Goal: Task Accomplishment & Management: Manage account settings

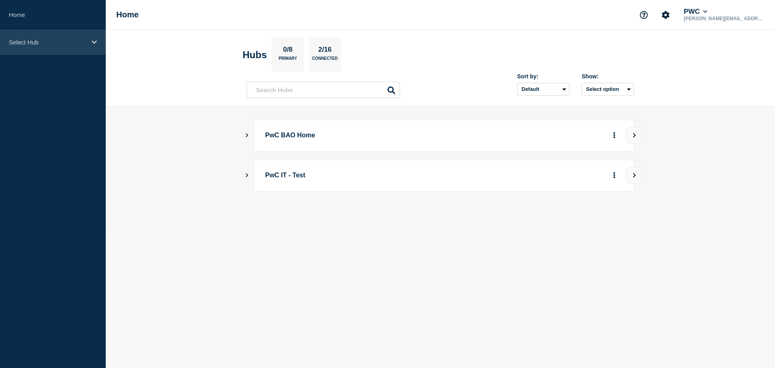
click at [21, 46] on div "Select Hub" at bounding box center [53, 42] width 106 height 25
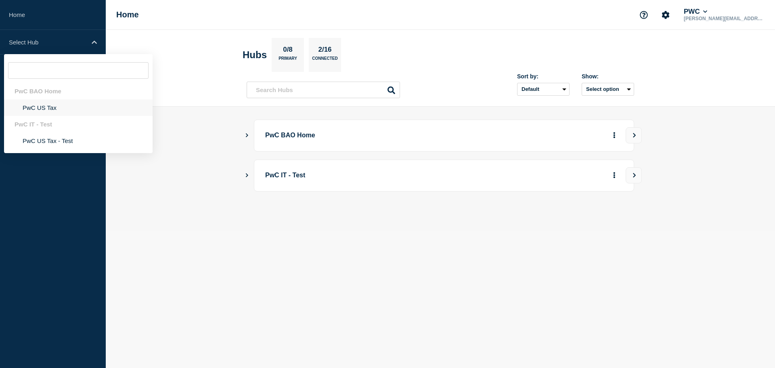
click at [68, 108] on li "PwC US Tax" at bounding box center [78, 107] width 148 height 17
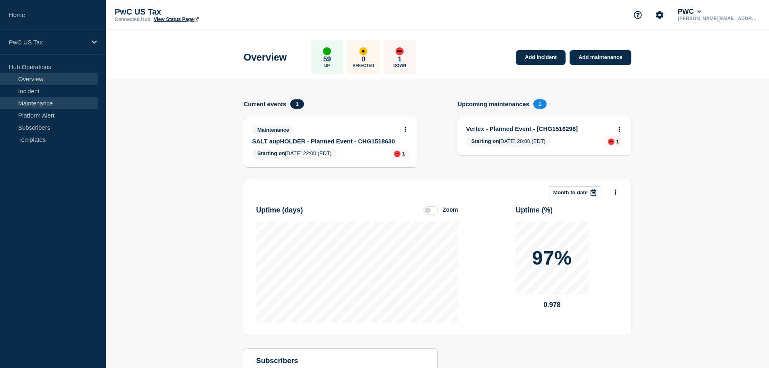
click at [44, 105] on link "Maintenance" at bounding box center [49, 103] width 98 height 12
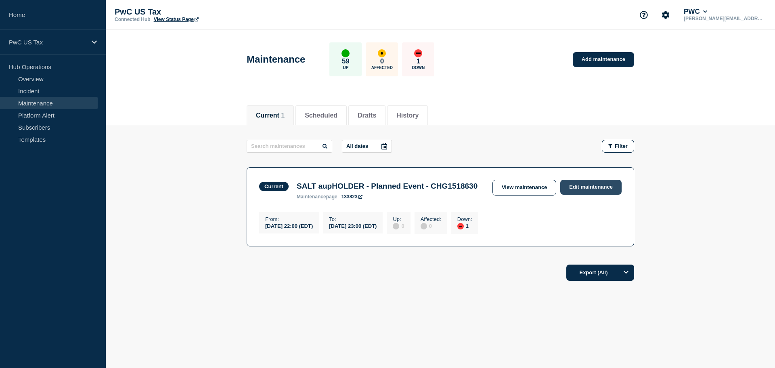
click at [582, 188] on link "Edit maintenance" at bounding box center [590, 187] width 61 height 15
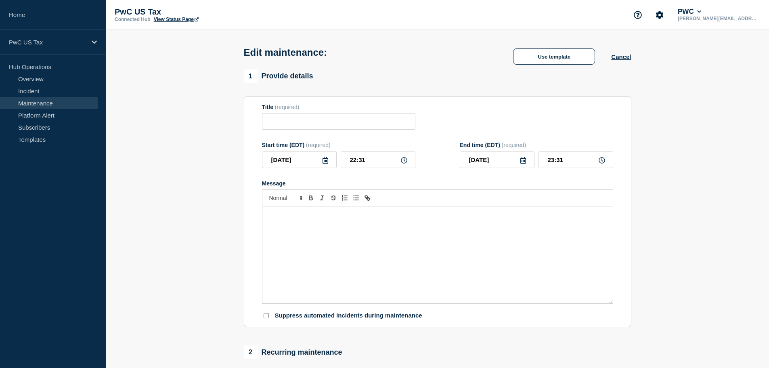
type input "SALT aupHOLDER - Planned Event - CHG1518630"
type input "22:00"
type input "23:00"
checkbox input "true"
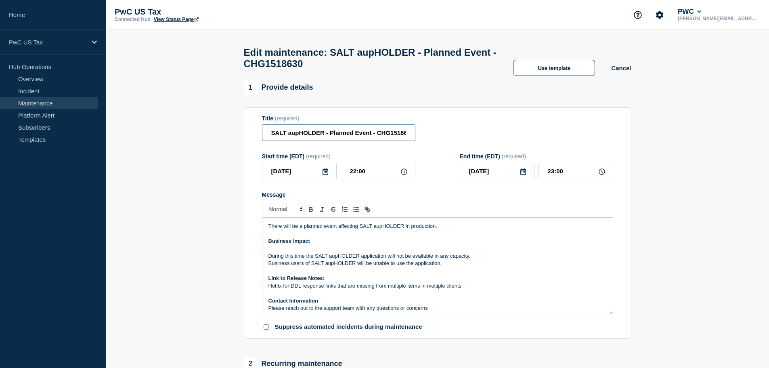
drag, startPoint x: 353, startPoint y: 139, endPoint x: 472, endPoint y: 170, distance: 122.1
click at [359, 139] on input "SALT aupHOLDER - Planned Event - CHG1518630" at bounding box center [338, 132] width 153 height 17
type input "SALT aupHOLDER - Planned Event - CHG1518630 (Complete)"
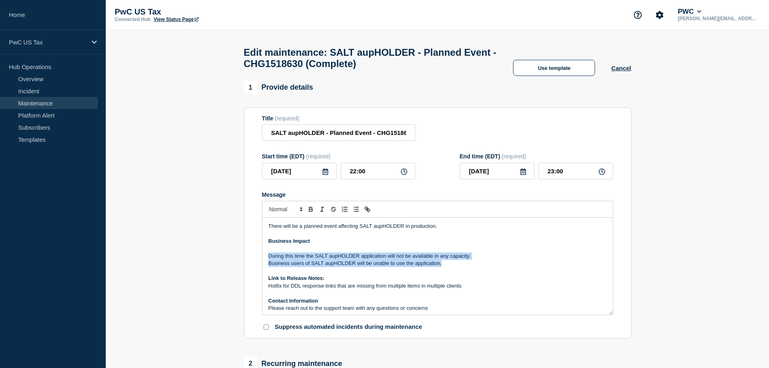
drag, startPoint x: 485, startPoint y: 270, endPoint x: 248, endPoint y: 261, distance: 237.4
click at [248, 261] on section "Title (required) SALT aupHOLDER - Planned Event - CHG1518630 (Complete) Start t…" at bounding box center [437, 222] width 387 height 231
click at [352, 259] on p "During this time the SALT aupHOLDER application will not be available in any ca…" at bounding box center [437, 255] width 338 height 7
drag, startPoint x: 326, startPoint y: 259, endPoint x: 249, endPoint y: 260, distance: 77.1
click at [250, 259] on section "Title (required) SALT aupHOLDER - Planned Event - CHG1518630 (Complete) Start t…" at bounding box center [437, 222] width 387 height 231
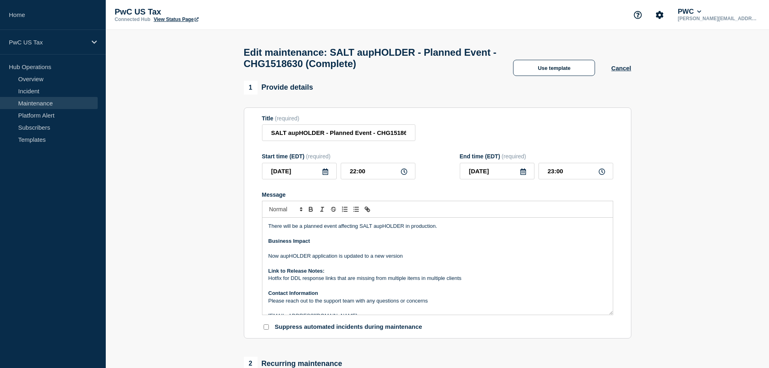
click at [486, 259] on p "Now aupHOLDER application is updated to a new version" at bounding box center [437, 255] width 338 height 7
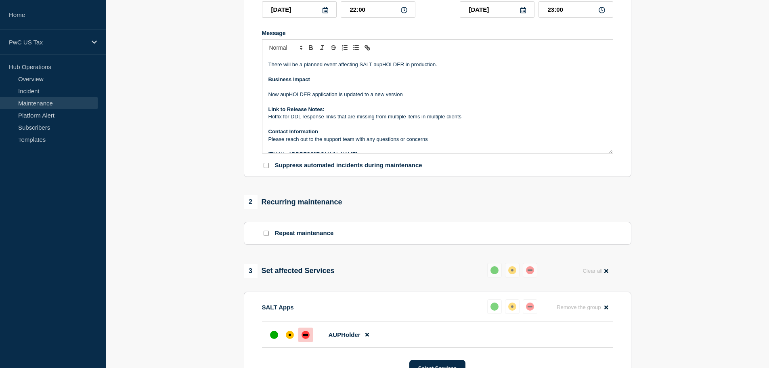
scroll to position [282, 0]
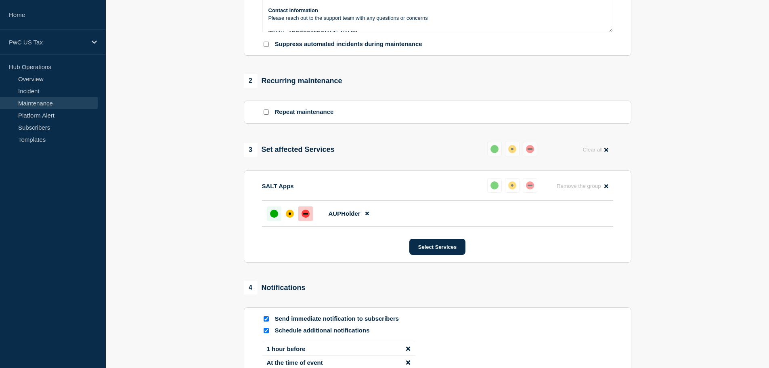
click at [274, 215] on div "up" at bounding box center [274, 213] width 8 height 8
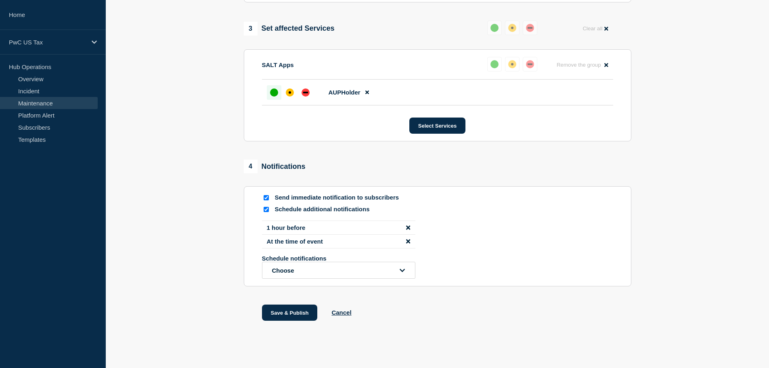
scroll to position [413, 0]
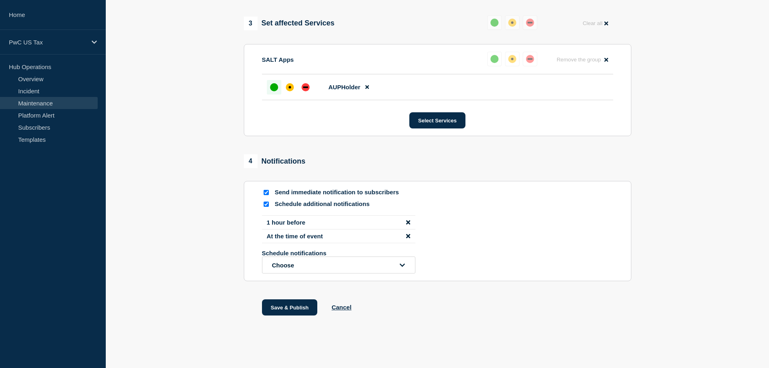
click at [407, 236] on icon "disable notification At the time of event" at bounding box center [408, 236] width 4 height 4
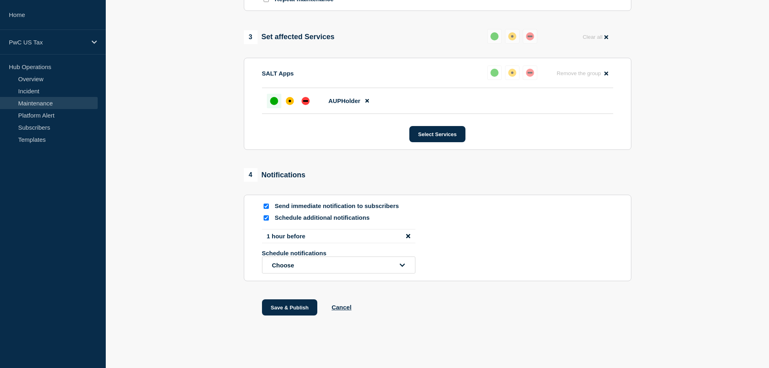
click at [407, 238] on icon "disable notification 1 hour before" at bounding box center [408, 236] width 4 height 6
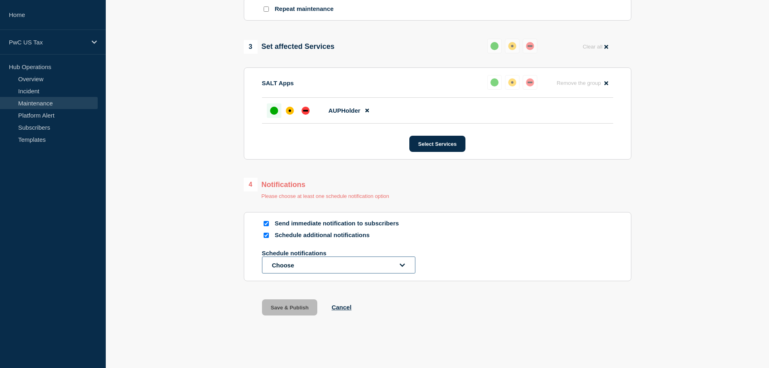
click at [386, 269] on button "Choose" at bounding box center [338, 264] width 153 height 17
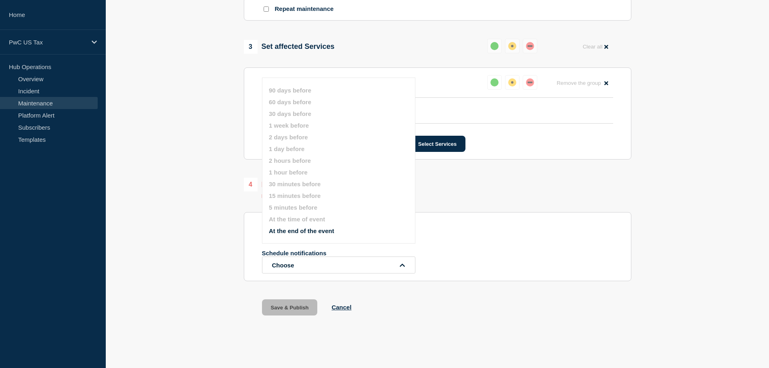
click at [491, 249] on div "Schedule additional notifications Schedule notifications Choose 90 days before …" at bounding box center [437, 252] width 351 height 42
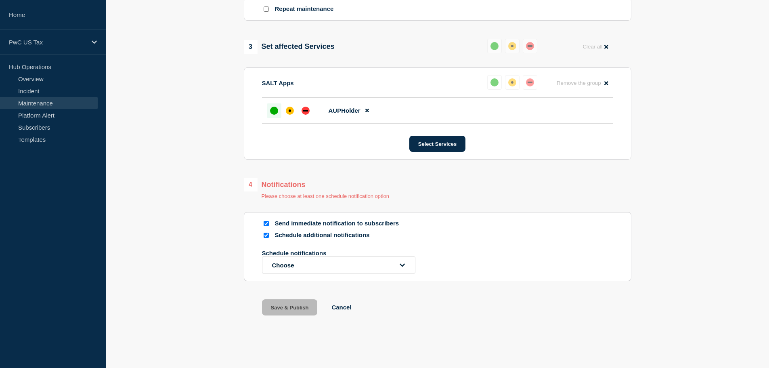
click at [285, 237] on p "Schedule additional notifications" at bounding box center [339, 235] width 129 height 8
click at [268, 234] on input "Schedule additional notifications" at bounding box center [265, 234] width 5 height 5
checkbox input "false"
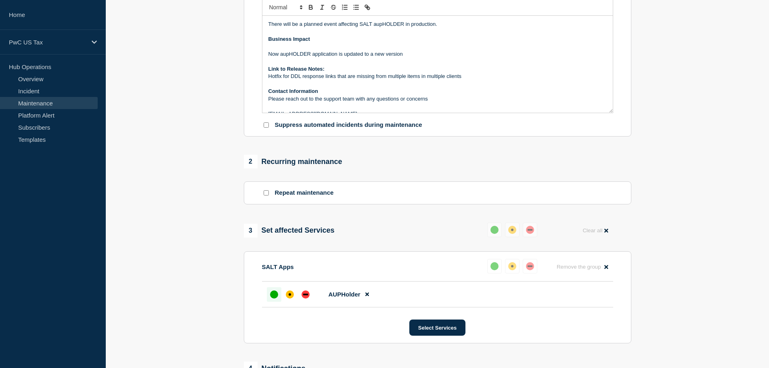
scroll to position [351, 0]
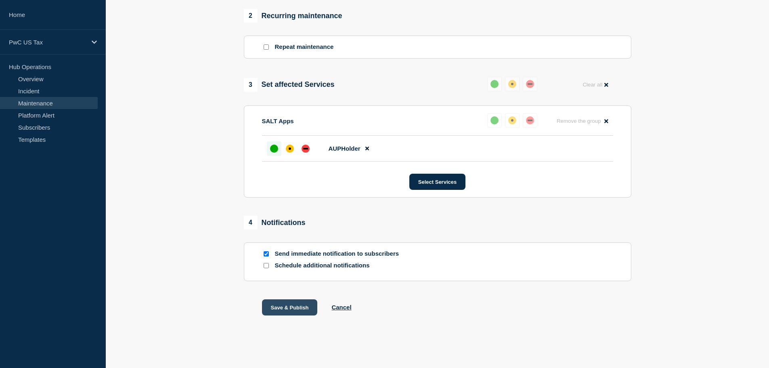
click at [278, 302] on button "Save & Publish" at bounding box center [290, 307] width 56 height 16
